Goal: Task Accomplishment & Management: Manage account settings

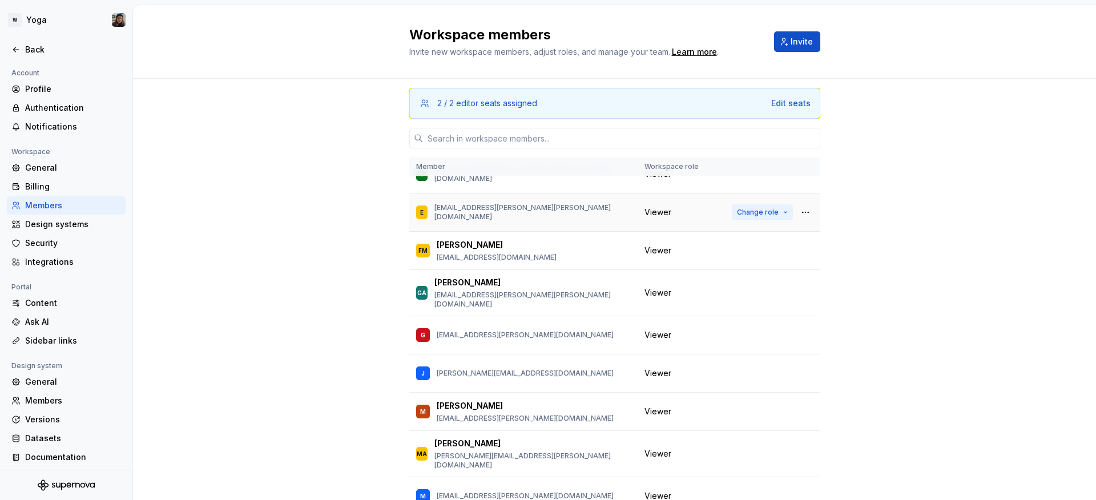
scroll to position [128, 0]
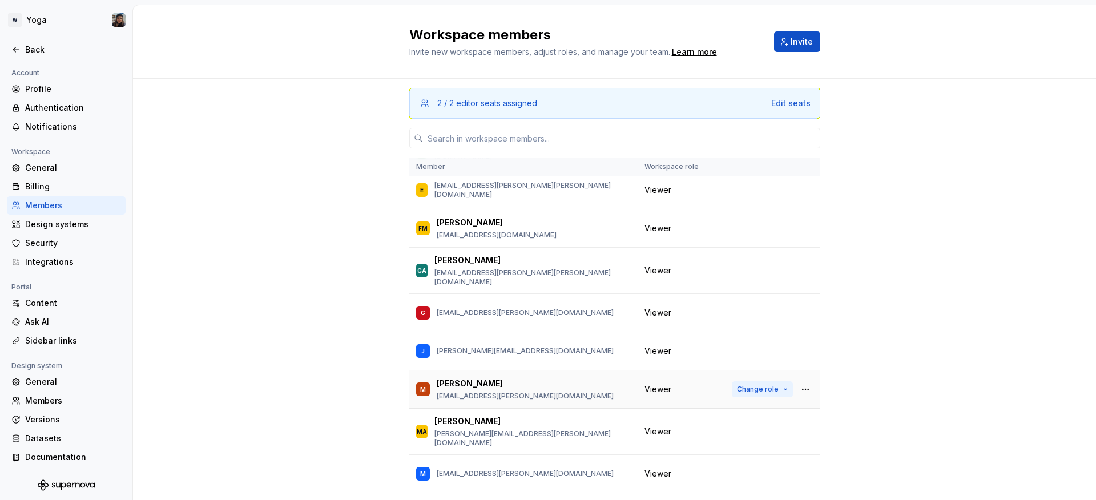
click at [750, 385] on span "Change role" at bounding box center [758, 389] width 42 height 9
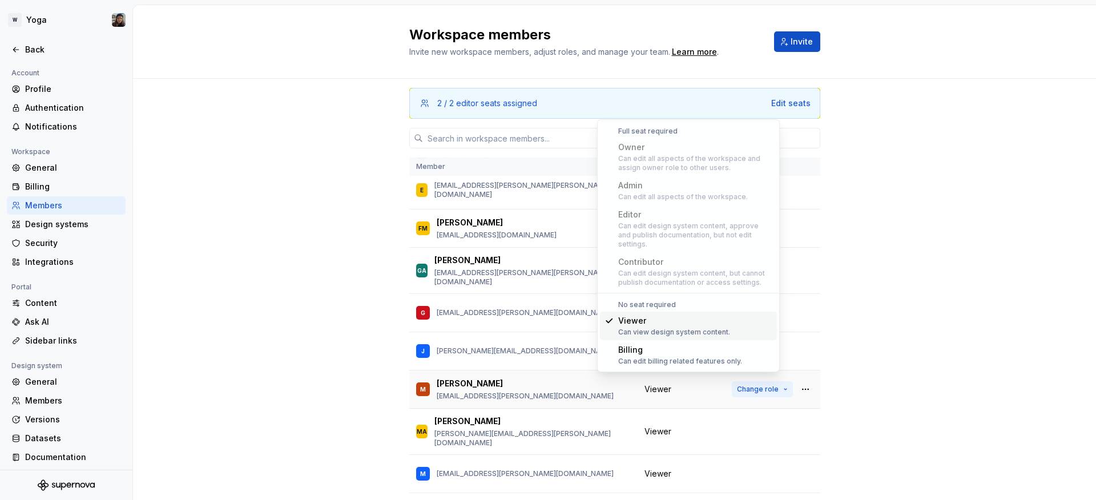
click at [750, 385] on span "Change role" at bounding box center [758, 389] width 42 height 9
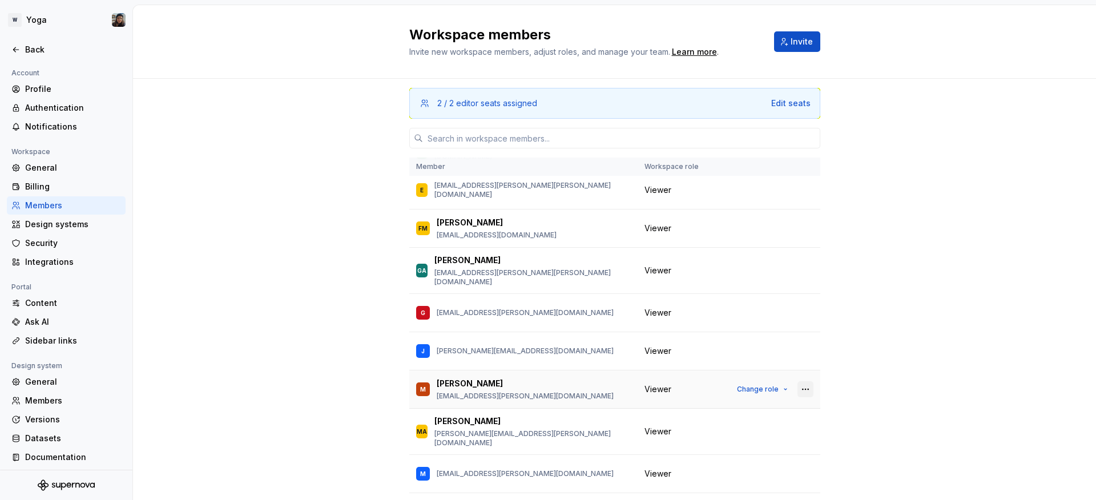
click at [798, 381] on button "button" at bounding box center [806, 389] width 16 height 16
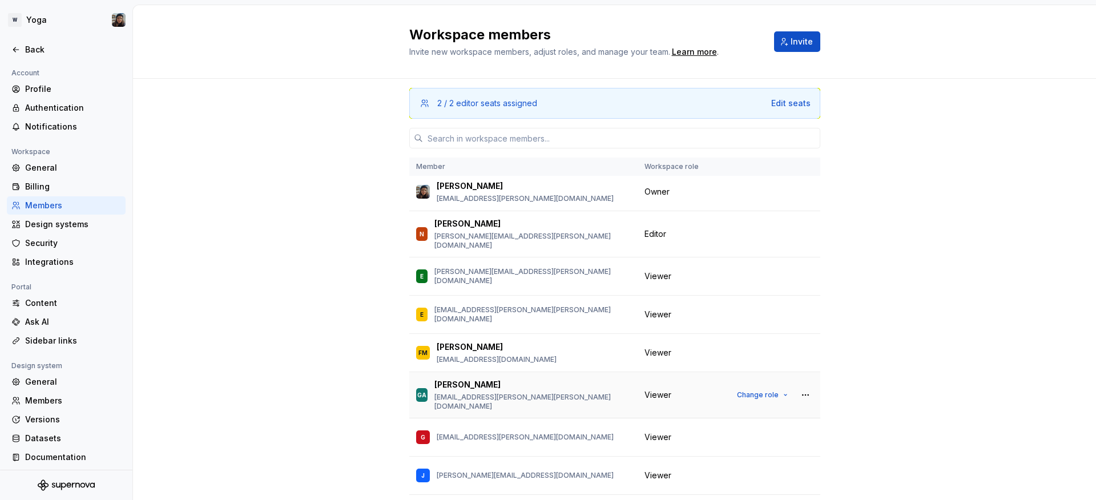
scroll to position [0, 0]
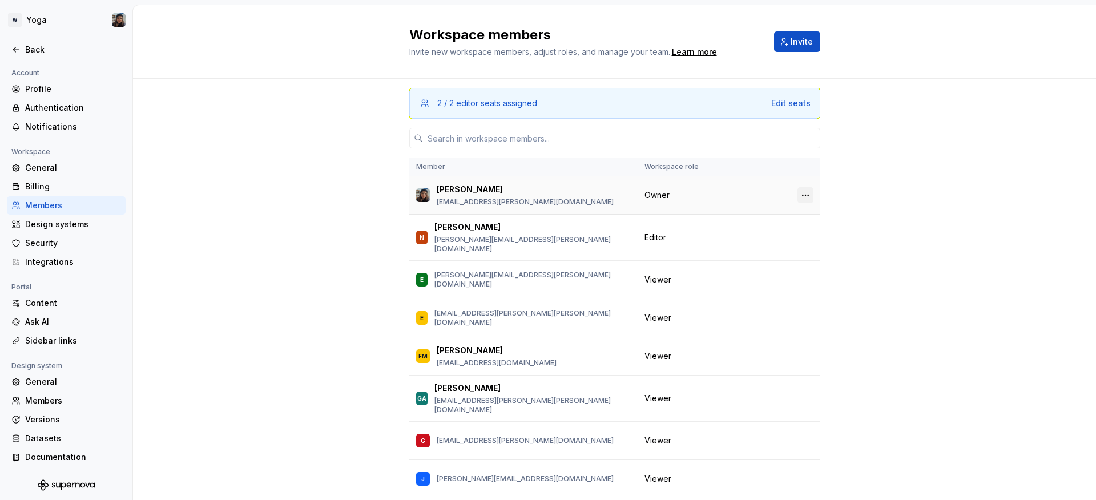
click at [798, 194] on button "button" at bounding box center [806, 195] width 16 height 16
click at [776, 212] on div "Transfer ownership" at bounding box center [733, 217] width 120 height 11
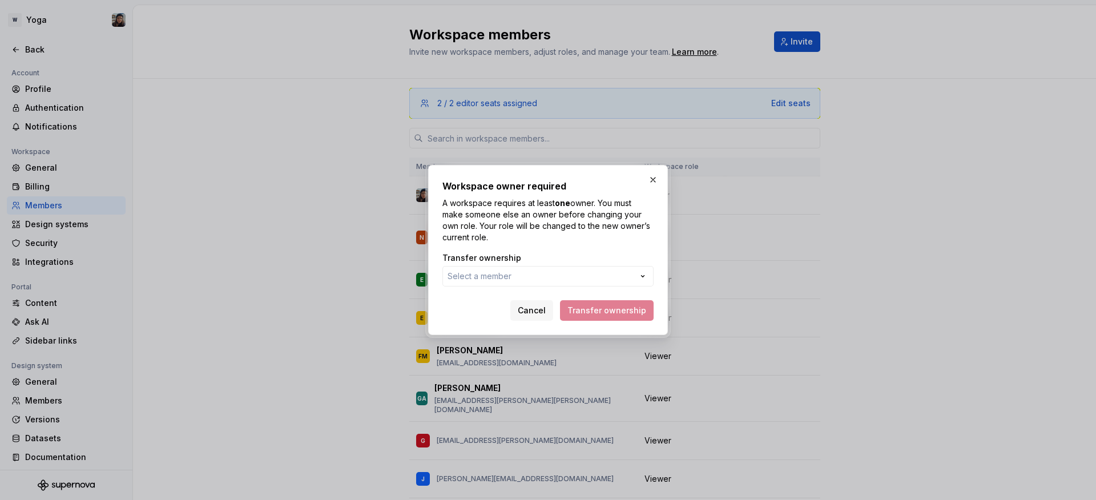
click at [549, 256] on div "Transfer ownership" at bounding box center [548, 257] width 211 height 11
click at [547, 261] on div "Transfer ownership" at bounding box center [548, 257] width 211 height 11
click at [538, 270] on button "Select a member" at bounding box center [548, 276] width 211 height 21
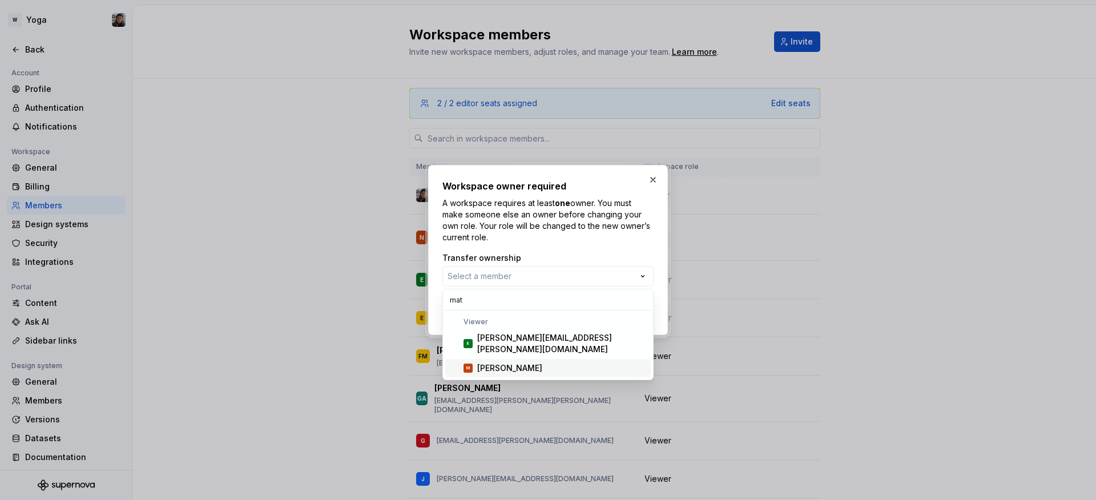
type input "mat"
click at [514, 363] on div "[PERSON_NAME]" at bounding box center [561, 368] width 169 height 11
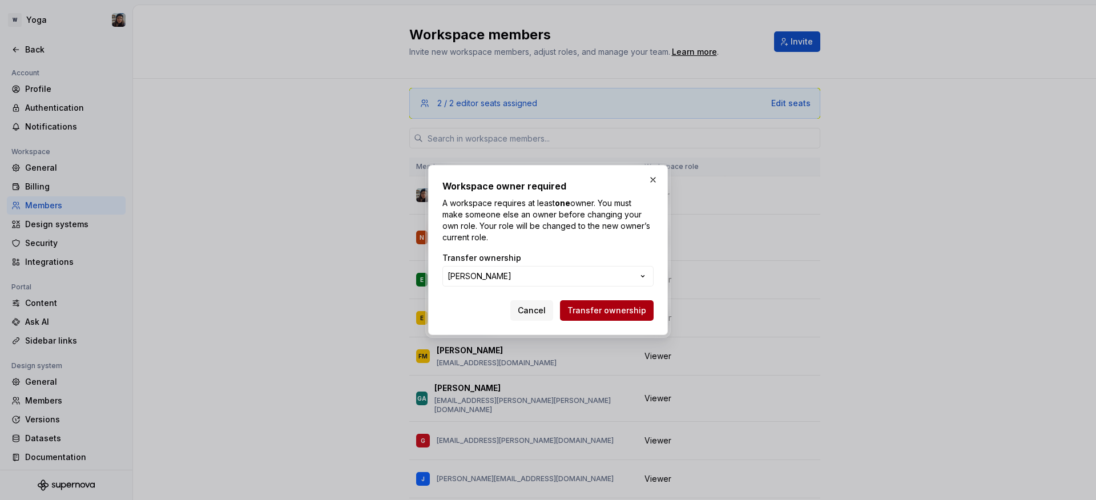
click at [600, 320] on button "Transfer ownership" at bounding box center [607, 310] width 94 height 21
